Goal: Information Seeking & Learning: Learn about a topic

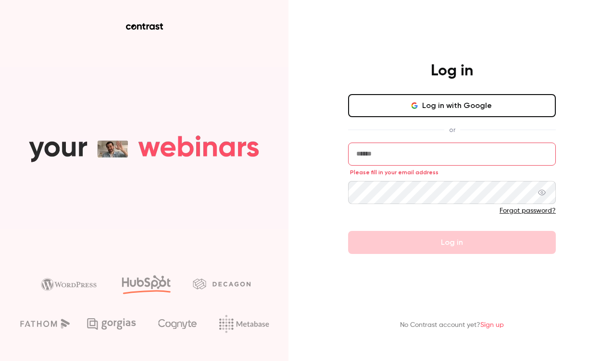
click at [432, 109] on button "Log in with Google" at bounding box center [452, 105] width 208 height 23
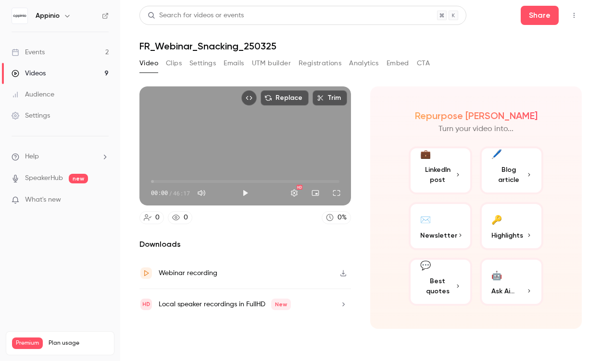
click at [50, 49] on link "Events 2" at bounding box center [60, 52] width 120 height 21
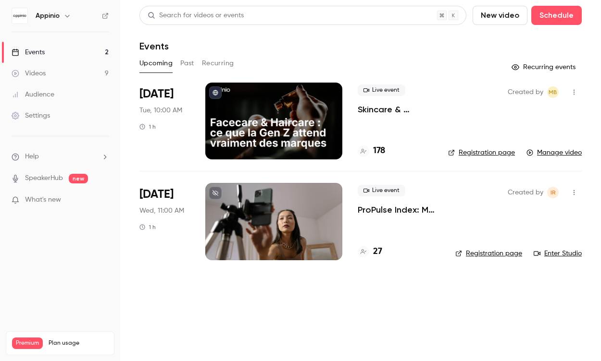
click at [189, 66] on button "Past" at bounding box center [187, 63] width 14 height 15
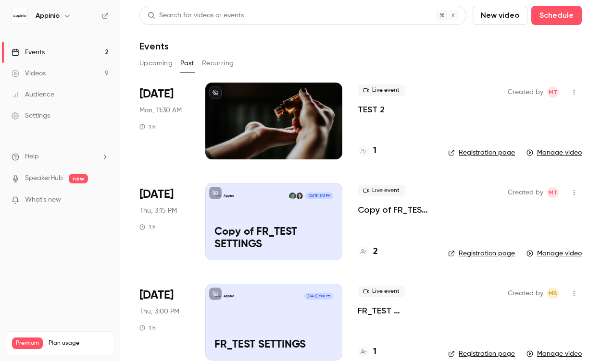
click at [149, 62] on button "Upcoming" at bounding box center [155, 63] width 33 height 15
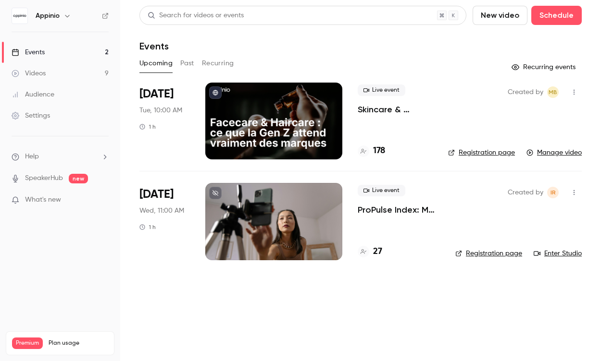
click at [381, 112] on p "Skincare & Haircare : ce que la Gen Z attend vraiment des marques" at bounding box center [394, 110] width 75 height 12
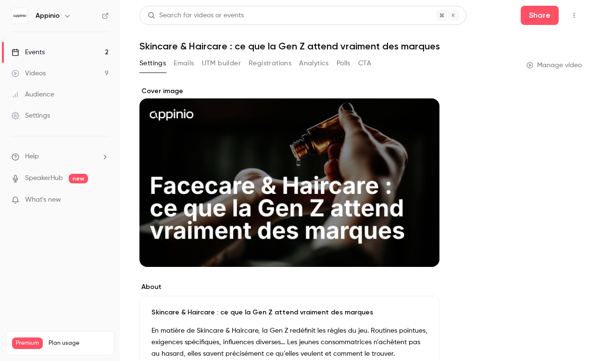
click at [193, 62] on button "Emails" at bounding box center [183, 63] width 20 height 15
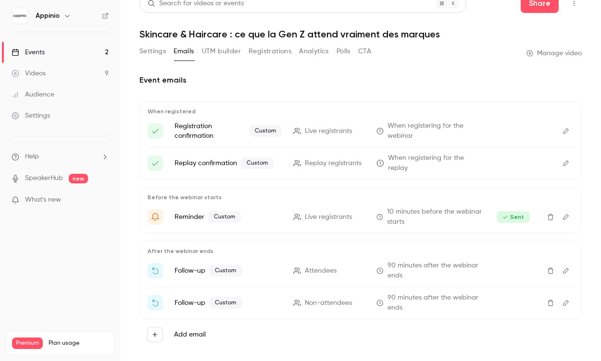
scroll to position [21, 0]
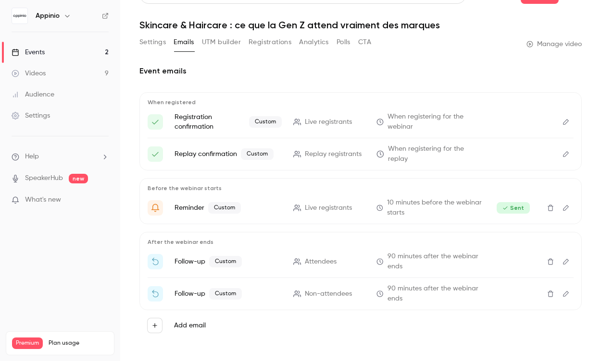
click at [564, 259] on icon "Edit" at bounding box center [566, 262] width 6 height 6
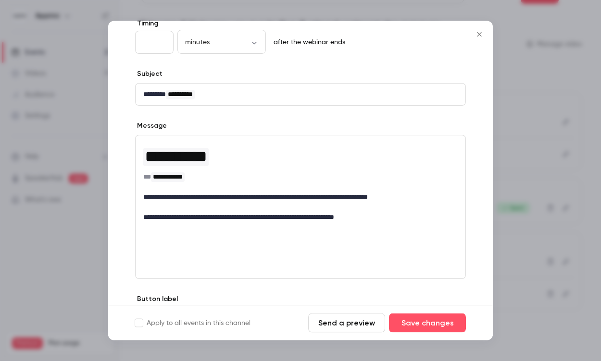
scroll to position [62, 0]
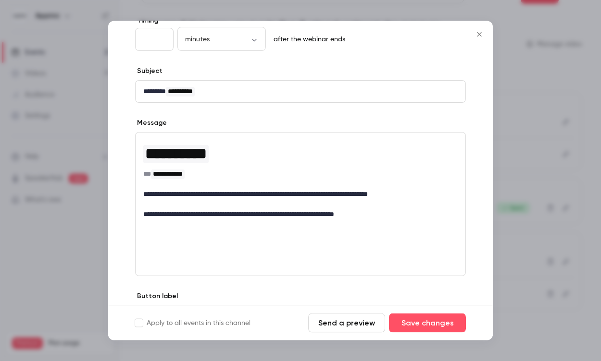
click at [478, 36] on icon "Close" at bounding box center [479, 34] width 4 height 4
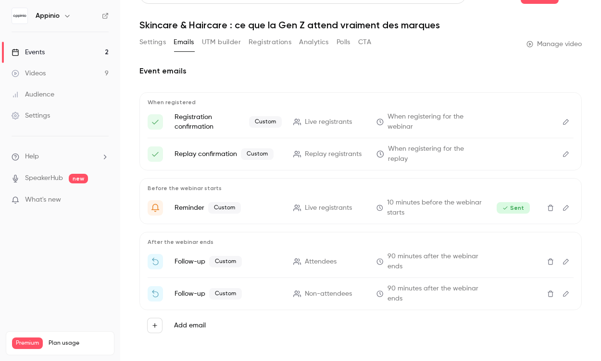
click at [307, 49] on button "Analytics" at bounding box center [314, 42] width 30 height 15
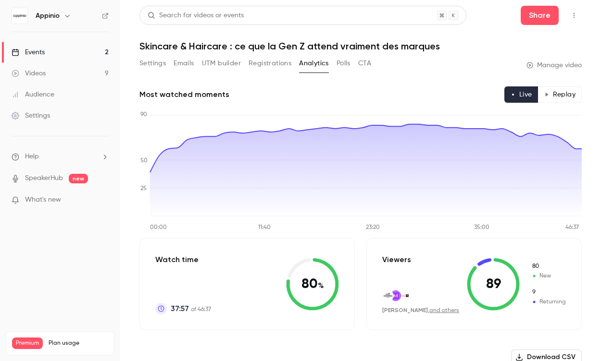
click at [480, 271] on icon at bounding box center [493, 284] width 53 height 53
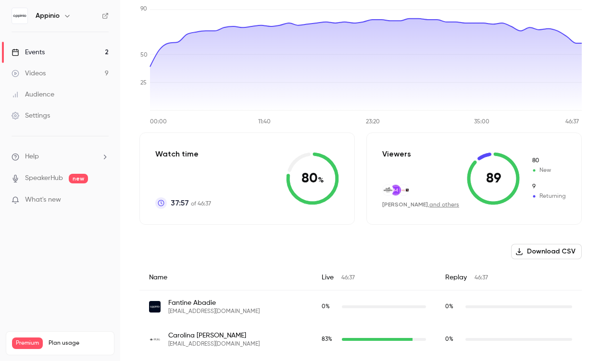
scroll to position [107, 0]
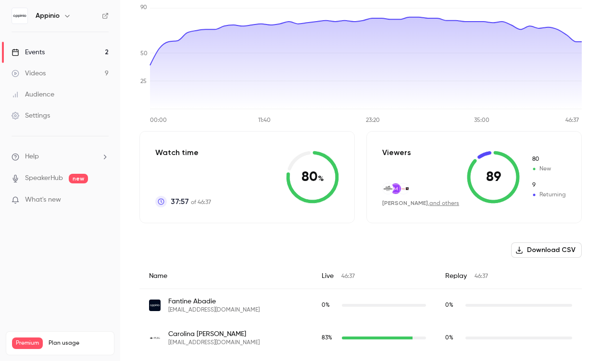
click at [556, 254] on button "Download CSV" at bounding box center [546, 250] width 71 height 15
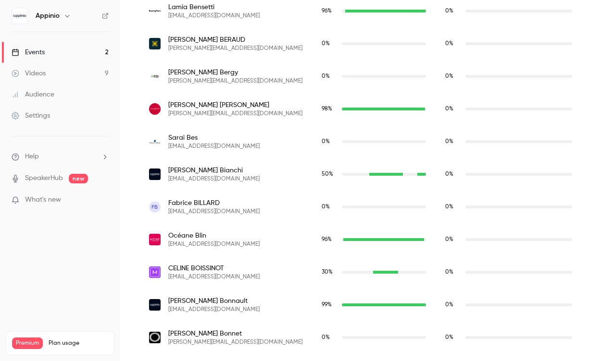
scroll to position [865, 0]
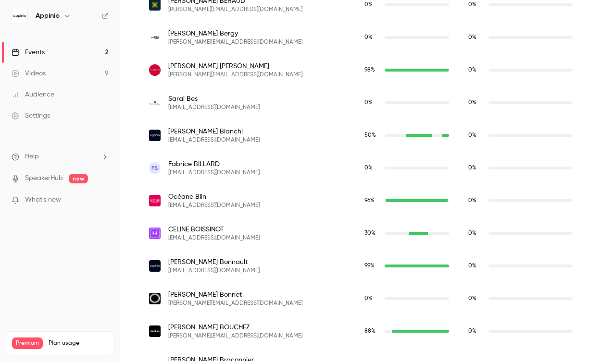
click at [211, 71] on span "[PERSON_NAME]" at bounding box center [235, 67] width 134 height 10
click at [390, 62] on div "98 %" at bounding box center [407, 70] width 104 height 33
click at [483, 67] on div "0 %" at bounding box center [520, 70] width 104 height 9
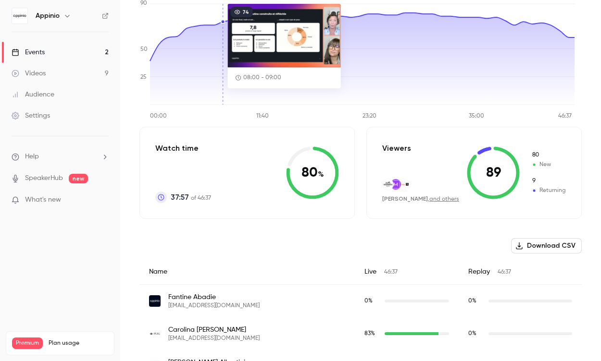
scroll to position [0, 0]
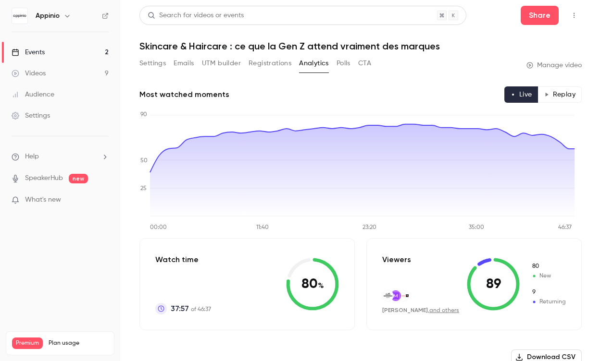
click at [187, 63] on button "Emails" at bounding box center [183, 63] width 20 height 15
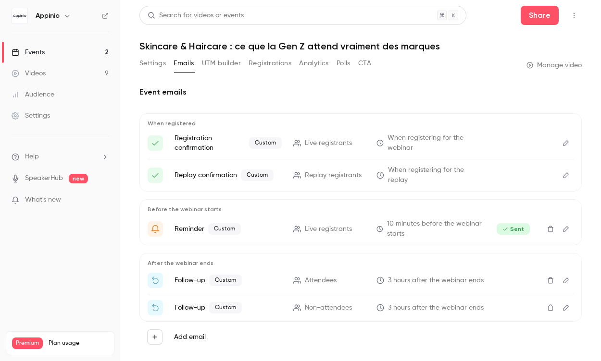
scroll to position [26, 0]
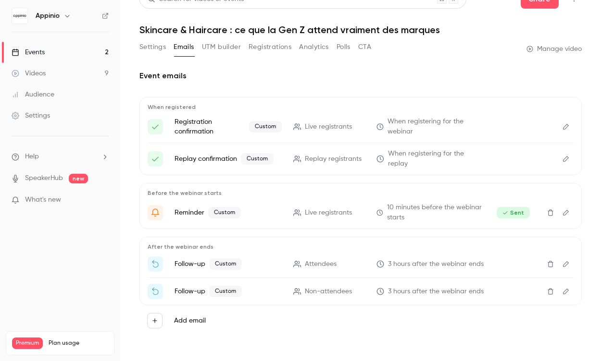
click at [563, 261] on icon "Edit" at bounding box center [566, 264] width 6 height 6
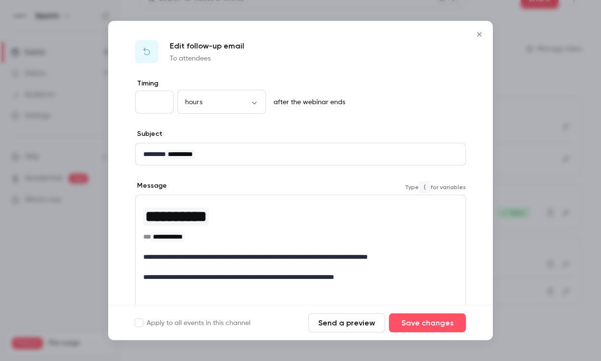
click at [426, 259] on p "**********" at bounding box center [296, 257] width 307 height 10
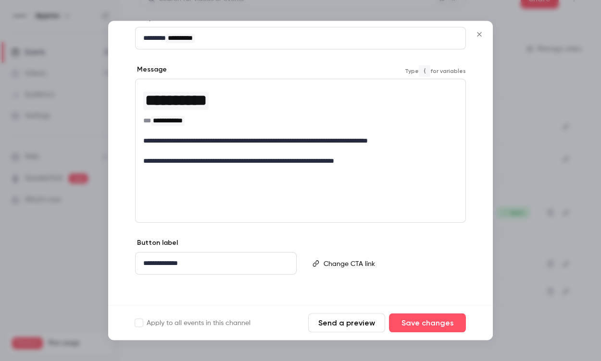
scroll to position [120, 0]
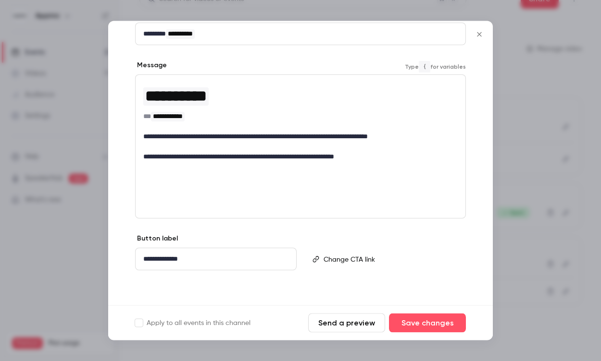
click at [479, 34] on icon "Close" at bounding box center [479, 34] width 4 height 4
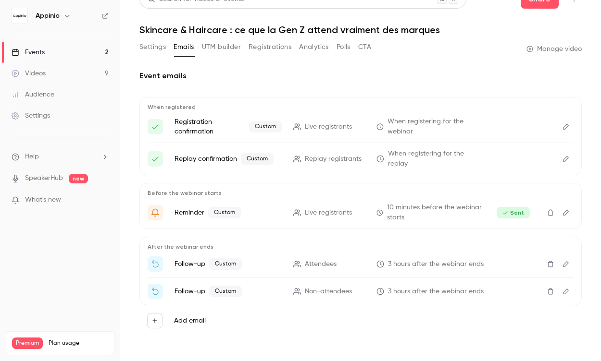
click at [60, 281] on nav "Appinio Events 2 Videos 9 Audience Settings Help SpeakerHub new What's new Prem…" at bounding box center [60, 180] width 120 height 361
click at [312, 39] on button "Analytics" at bounding box center [314, 46] width 30 height 15
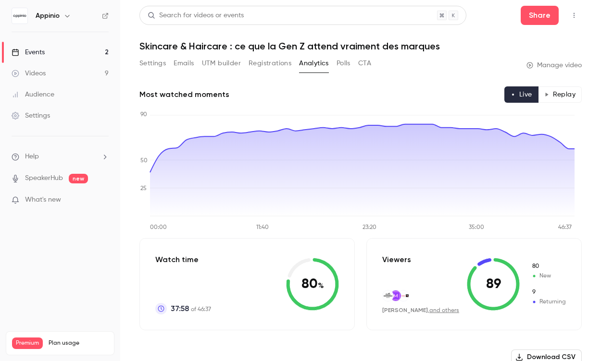
click at [553, 95] on button "Replay" at bounding box center [560, 94] width 44 height 16
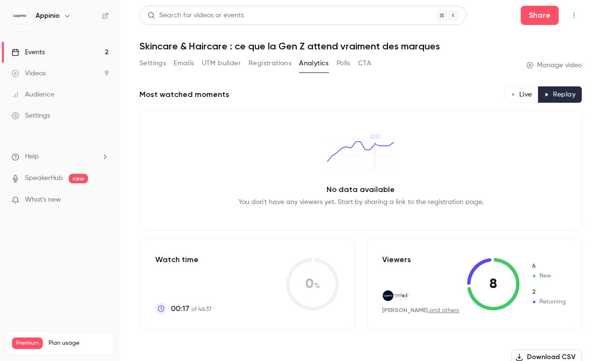
click at [510, 98] on button "Live" at bounding box center [521, 94] width 34 height 16
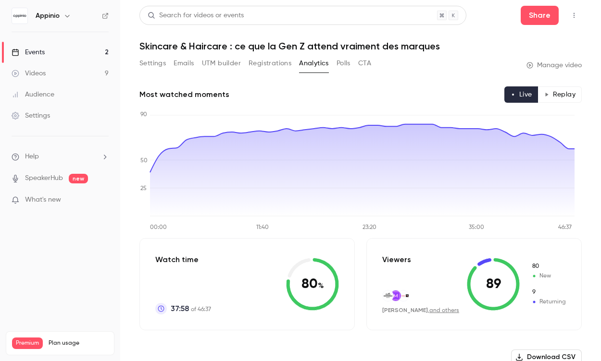
click at [570, 17] on icon "button" at bounding box center [574, 15] width 8 height 7
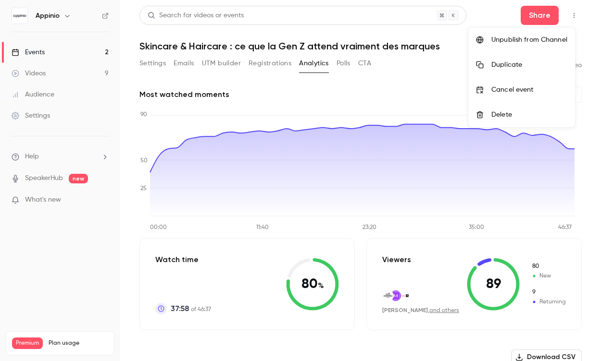
click at [403, 98] on div at bounding box center [300, 180] width 601 height 361
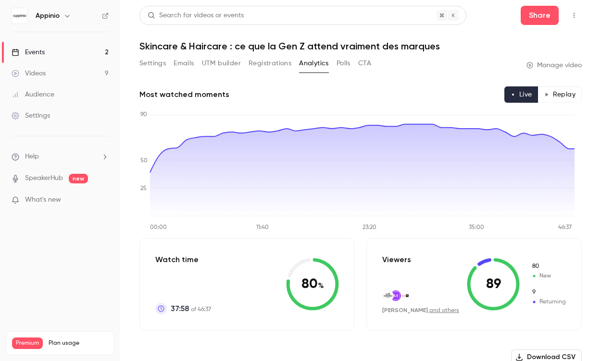
click at [156, 62] on button "Settings" at bounding box center [152, 63] width 26 height 15
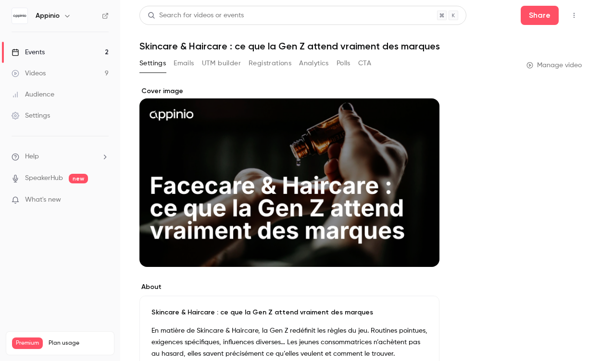
click at [182, 65] on button "Emails" at bounding box center [183, 63] width 20 height 15
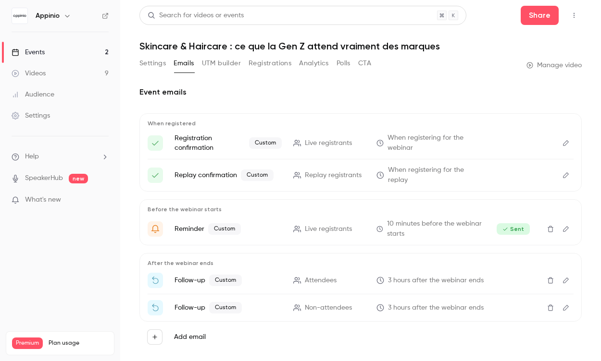
scroll to position [26, 0]
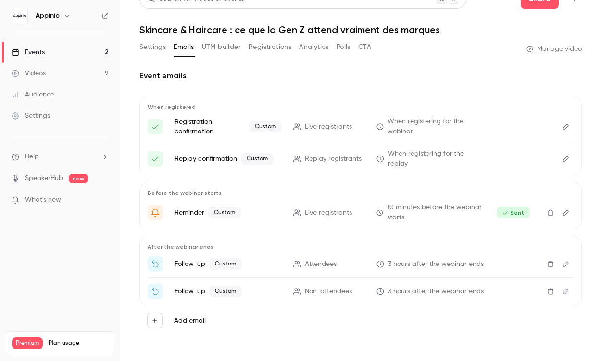
click at [223, 39] on button "UTM builder" at bounding box center [221, 46] width 39 height 15
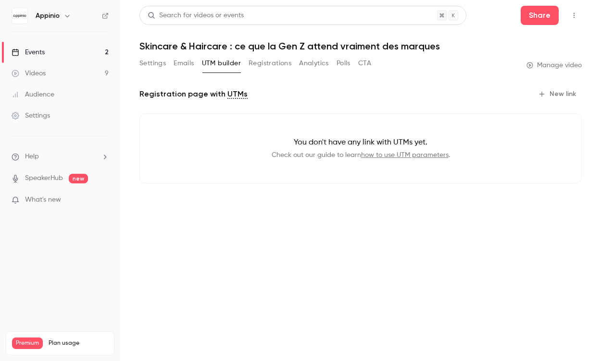
click at [260, 66] on button "Registrations" at bounding box center [269, 63] width 43 height 15
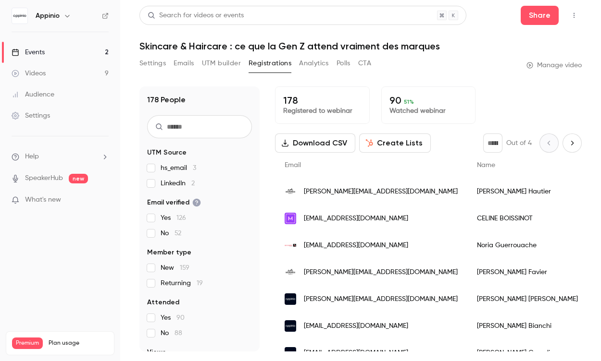
click at [306, 63] on button "Analytics" at bounding box center [314, 63] width 30 height 15
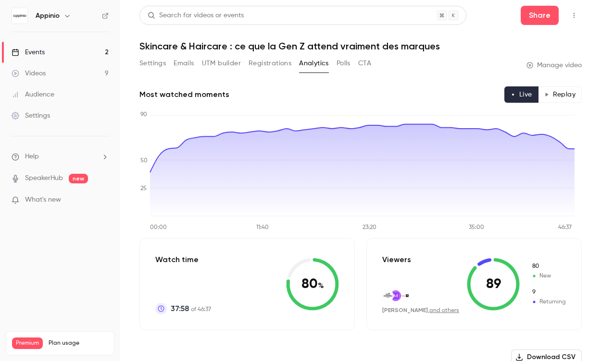
click at [562, 91] on button "Replay" at bounding box center [560, 94] width 44 height 16
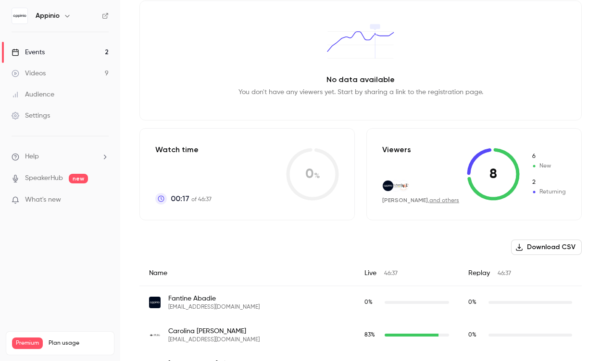
scroll to position [111, 0]
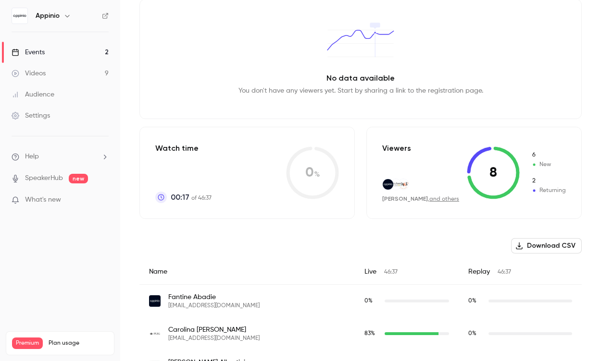
click at [516, 250] on button "Download CSV" at bounding box center [546, 245] width 71 height 15
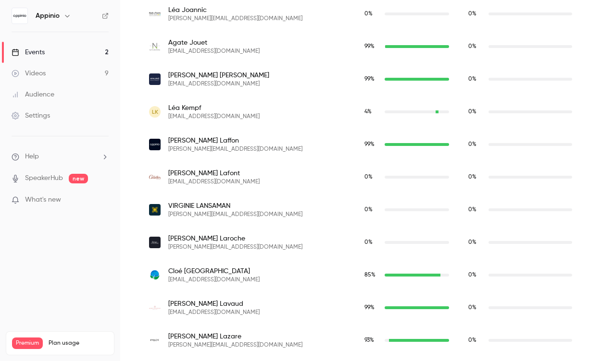
scroll to position [3225, 0]
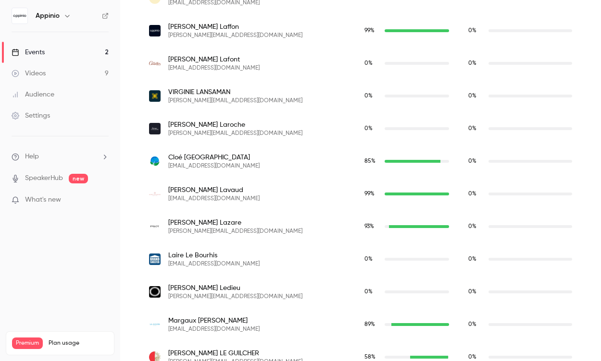
click at [59, 76] on link "Videos 9" at bounding box center [60, 73] width 120 height 21
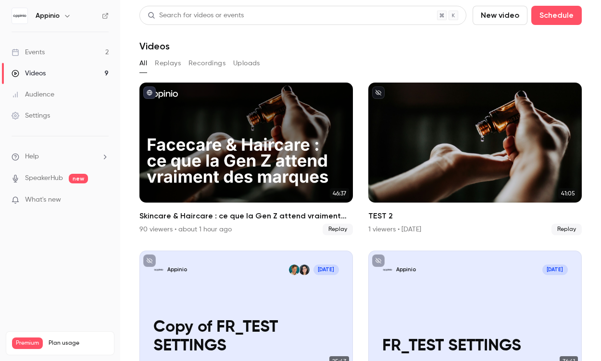
click at [170, 64] on button "Replays" at bounding box center [168, 63] width 26 height 15
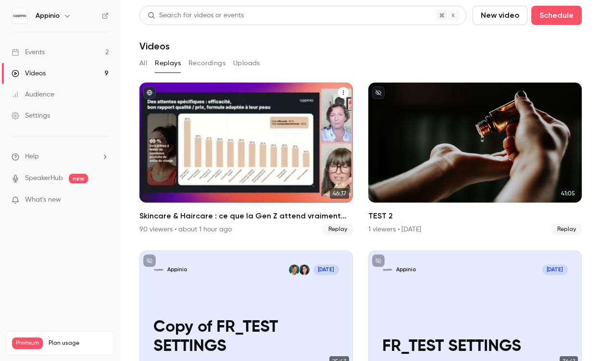
click at [340, 92] on icon "Skincare & Haircare : ce que la Gen Z attend vraiment des marques" at bounding box center [343, 93] width 6 height 6
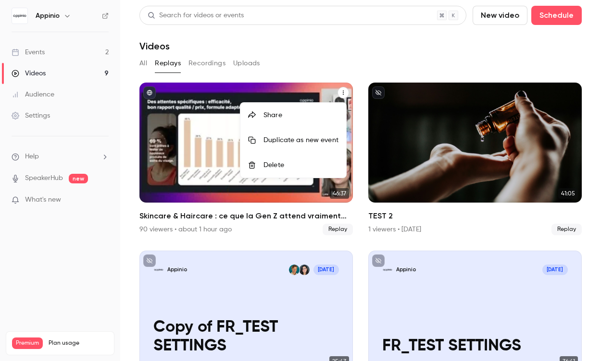
click at [182, 123] on div at bounding box center [300, 180] width 601 height 361
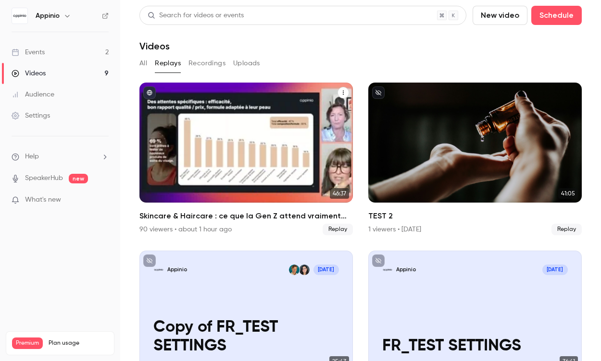
click at [216, 128] on div "Skincare & Haircare : ce que la Gen Z attend vraiment des marques" at bounding box center [245, 143] width 213 height 120
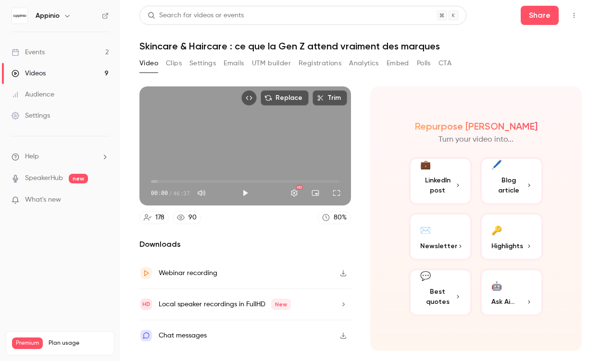
click at [342, 335] on icon "button" at bounding box center [343, 336] width 6 height 6
click at [343, 334] on icon "button" at bounding box center [343, 336] width 6 height 6
click at [191, 333] on div "Chat messages" at bounding box center [183, 336] width 48 height 12
click at [450, 299] on span "Best quotes" at bounding box center [437, 297] width 35 height 20
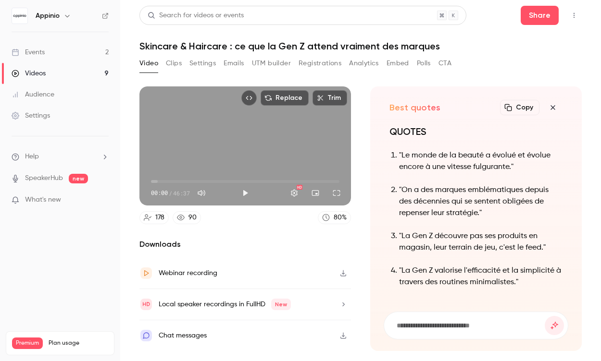
scroll to position [-138, 0]
click at [512, 111] on icon "button" at bounding box center [508, 108] width 8 height 8
click at [552, 107] on icon "button" at bounding box center [552, 107] width 4 height 4
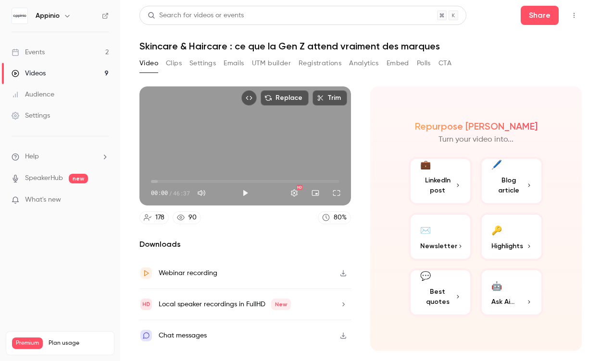
click at [445, 190] on span "LinkedIn post" at bounding box center [437, 185] width 35 height 20
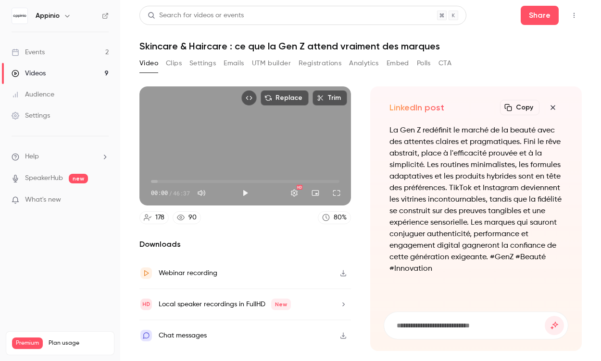
click at [554, 106] on icon "button" at bounding box center [553, 108] width 12 height 8
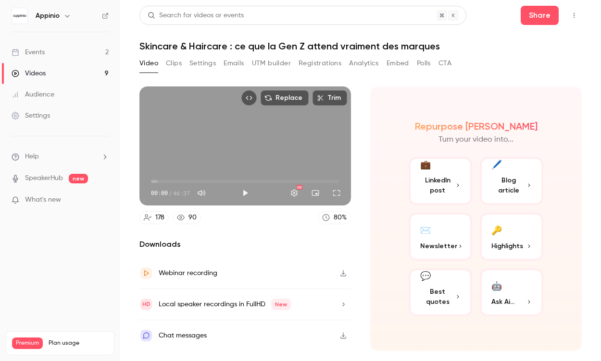
click at [511, 245] on span "Highlights" at bounding box center [507, 246] width 32 height 10
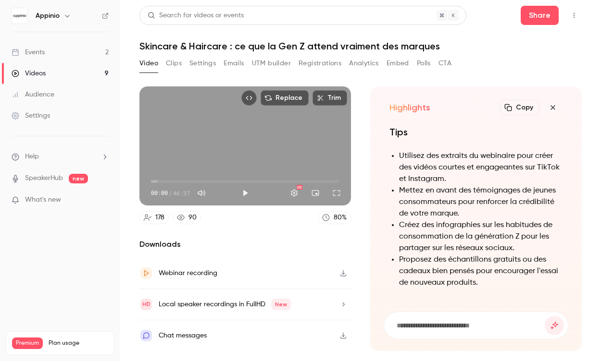
click at [524, 108] on button "Copy" at bounding box center [519, 107] width 39 height 15
